Goal: Transaction & Acquisition: Purchase product/service

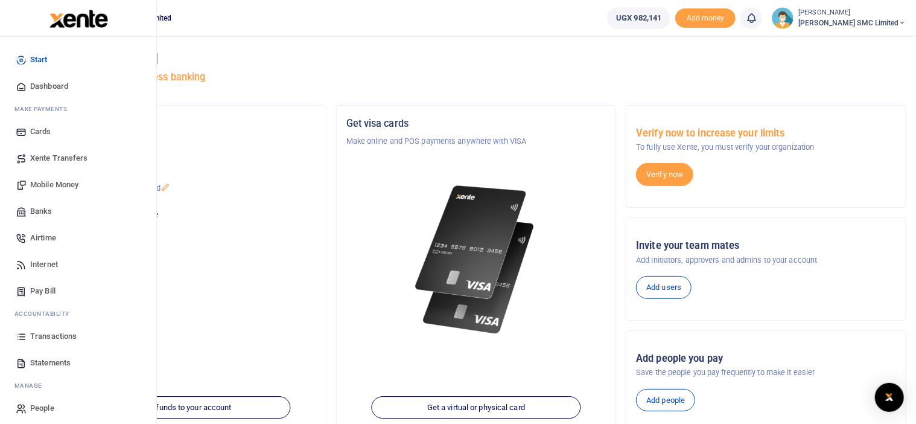
click at [54, 182] on span "Mobile Money" at bounding box center [54, 185] width 48 height 12
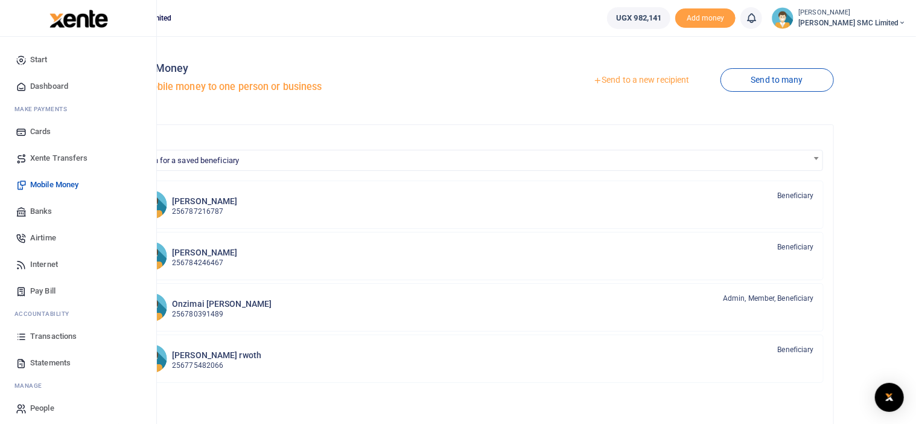
click at [48, 336] on span "Transactions" at bounding box center [53, 336] width 46 height 12
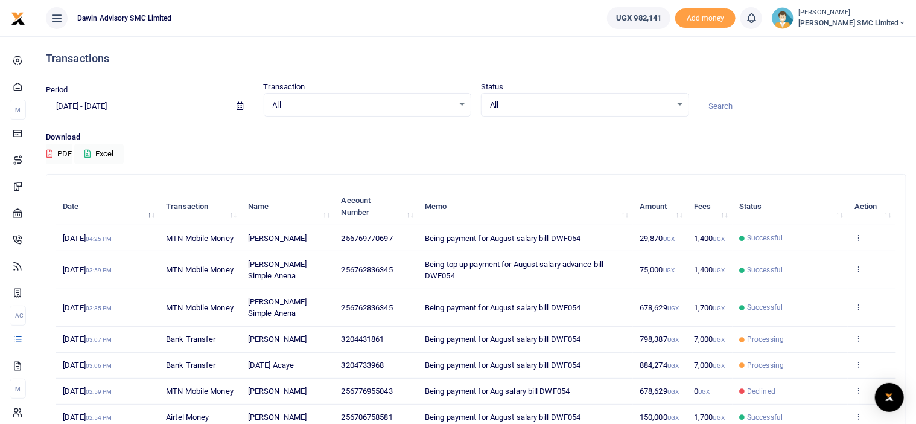
click at [783, 113] on input at bounding box center [803, 106] width 208 height 21
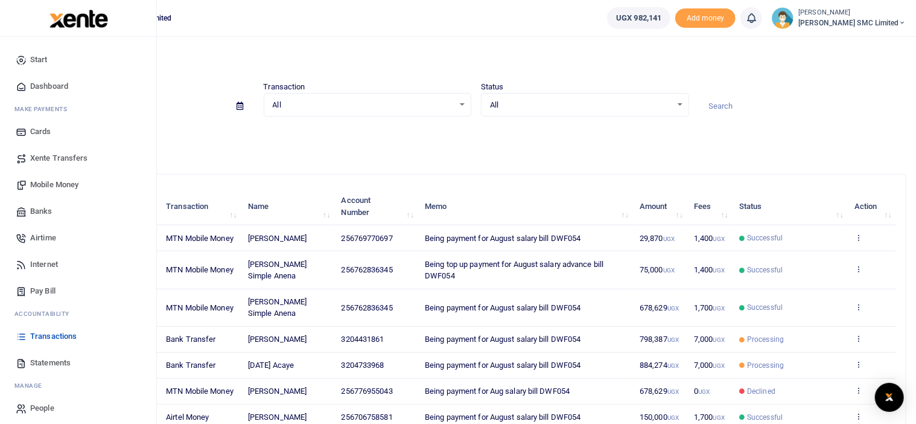
click at [43, 183] on span "Mobile Money" at bounding box center [54, 185] width 48 height 12
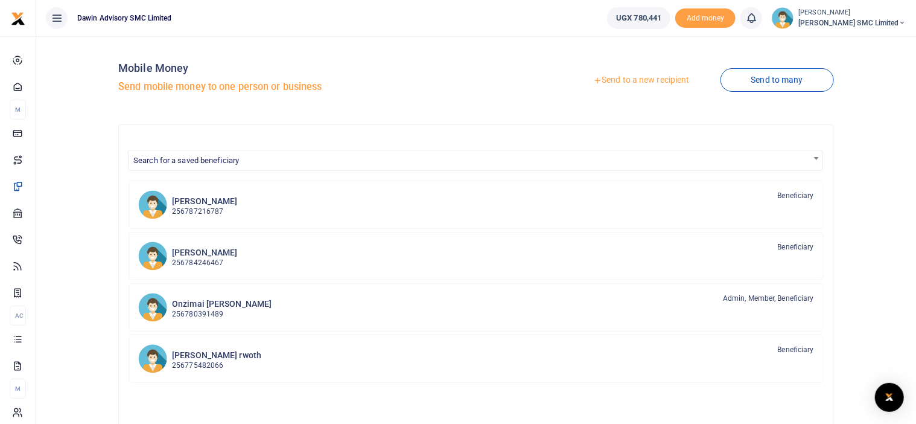
click at [617, 78] on link "Send to a new recipient" at bounding box center [641, 80] width 158 height 22
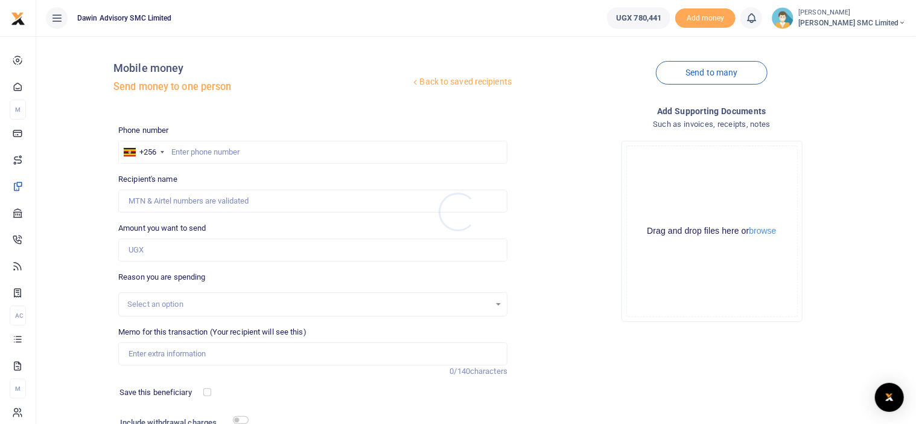
click at [188, 154] on div at bounding box center [458, 212] width 916 height 424
click at [183, 151] on input "text" at bounding box center [312, 152] width 389 height 23
type input "769770697"
type input "[PERSON_NAME]"
type input "769770697"
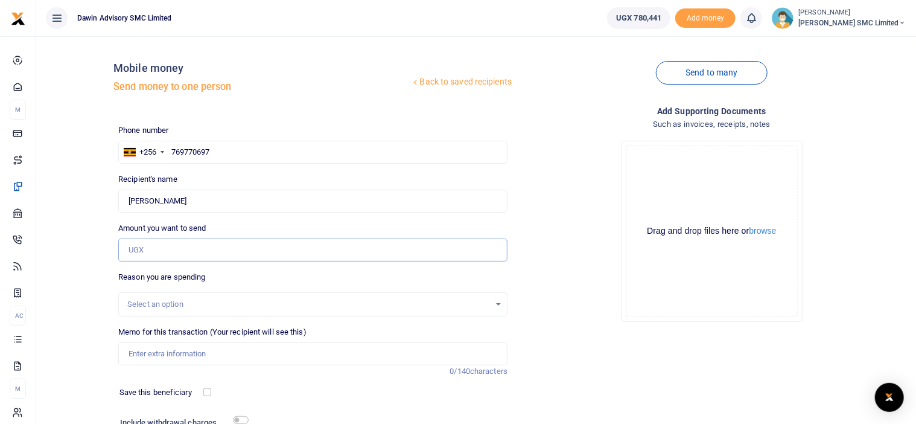
click at [147, 255] on input "Amount you want to send" at bounding box center [312, 249] width 389 height 23
click at [677, 341] on div "Add supporting Documents Such as invoices, receipts, notes Drop your files here…" at bounding box center [711, 293] width 399 height 378
click at [159, 258] on input "Amount you want to send" at bounding box center [312, 249] width 389 height 23
type input "268,880"
click at [555, 321] on div "Drop your files here Drag and drop files here or browse Powered by Uppy" at bounding box center [711, 231] width 389 height 200
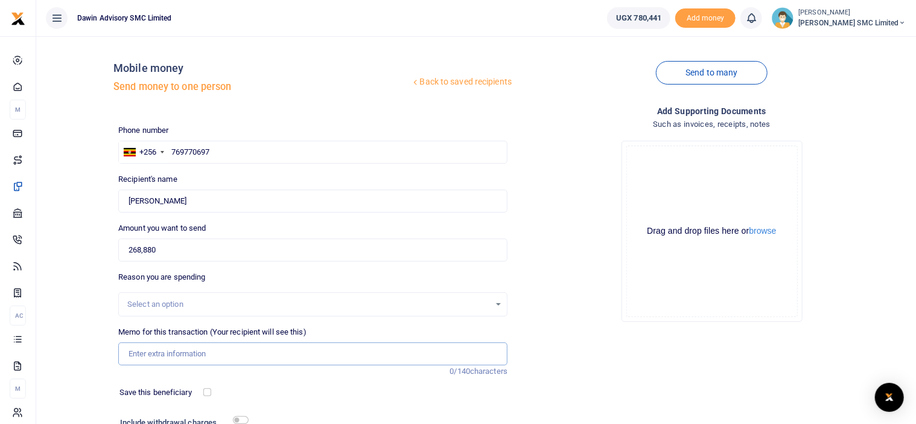
click at [188, 349] on input "Memo for this transaction (Your recipient will see this)" at bounding box center [312, 353] width 389 height 23
type input "Being payment for August salary bill DWF054 top up"
click at [757, 234] on button "browse" at bounding box center [763, 230] width 27 height 9
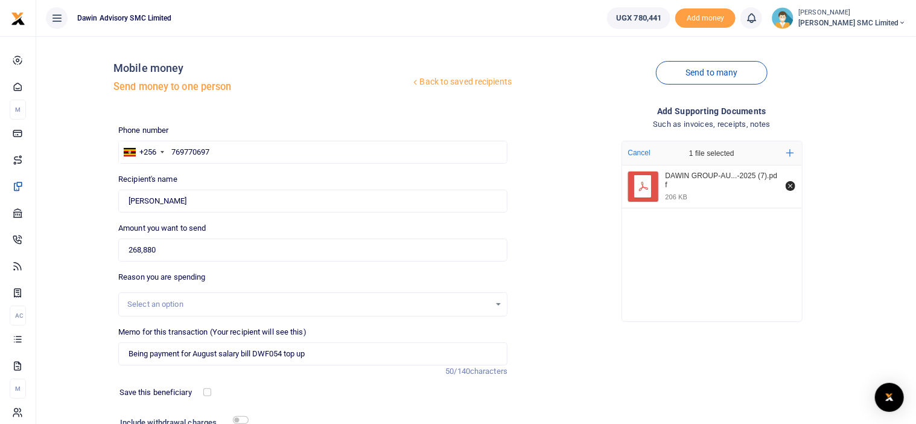
click at [559, 366] on div "Add supporting Documents Such as invoices, receipts, notes Drop your files here…" at bounding box center [711, 293] width 399 height 378
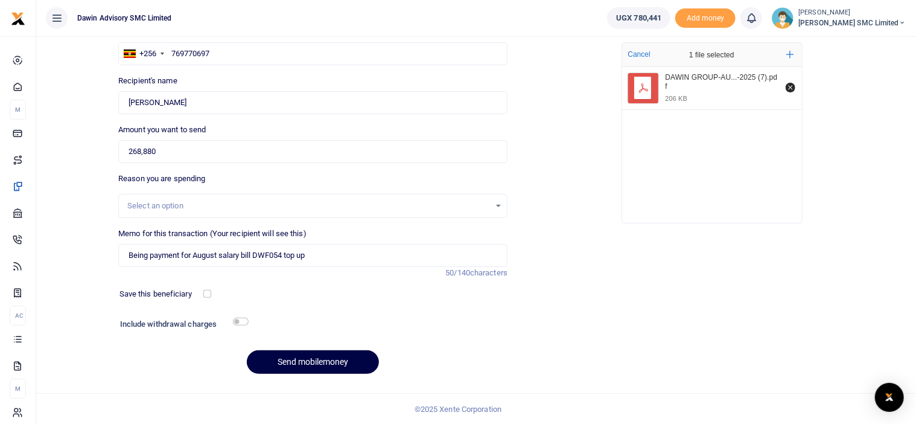
scroll to position [99, 0]
click at [348, 364] on button "Send mobilemoney" at bounding box center [313, 361] width 132 height 24
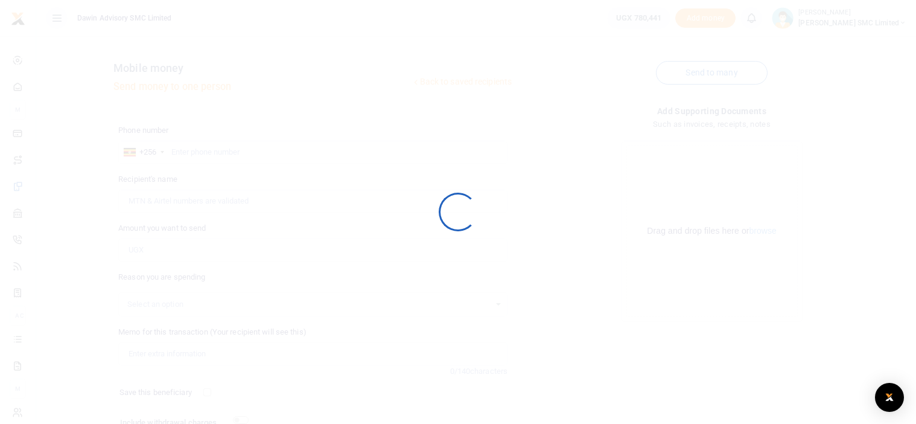
scroll to position [99, 0]
